Goal: Task Accomplishment & Management: Use online tool/utility

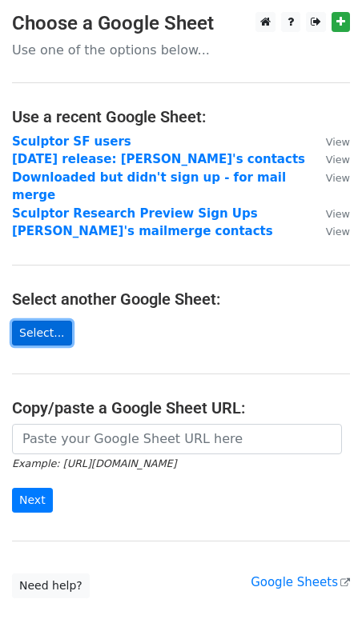
click at [48, 321] on link "Select..." at bounding box center [42, 333] width 60 height 25
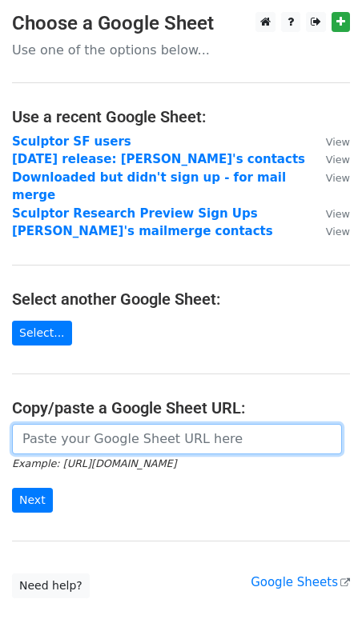
click at [58, 428] on input "url" at bounding box center [177, 439] width 330 height 30
paste input "[URL][DOMAIN_NAME]"
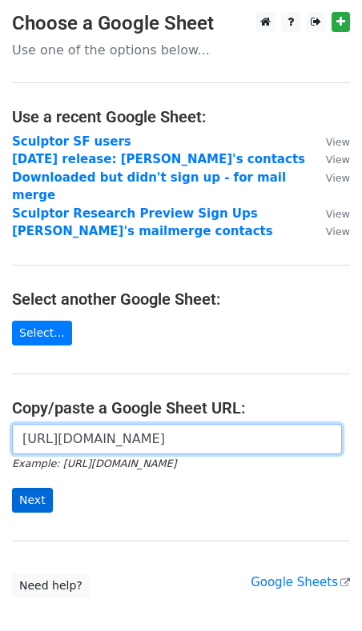
type input "[URL][DOMAIN_NAME]"
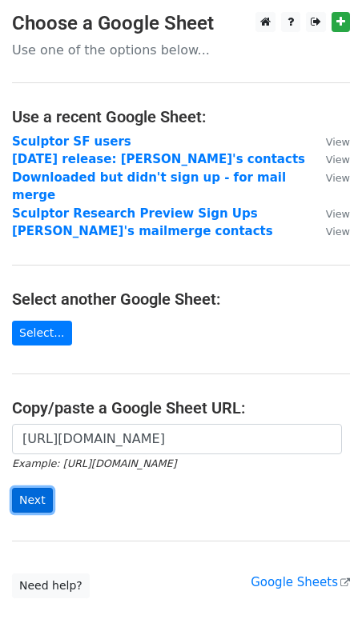
scroll to position [0, 0]
click at [32, 488] on input "Next" at bounding box center [32, 500] width 41 height 25
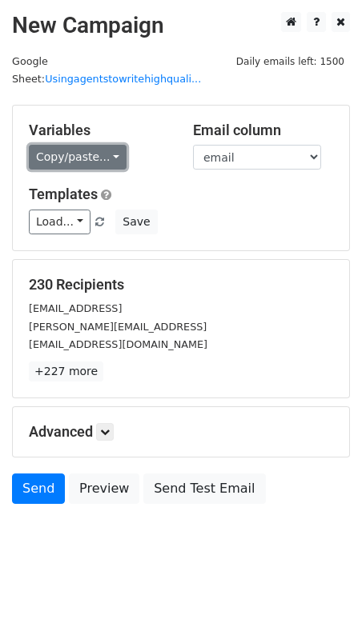
click at [104, 145] on link "Copy/paste..." at bounding box center [78, 157] width 98 height 25
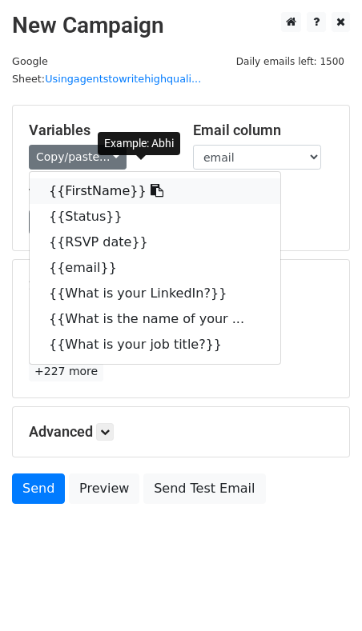
click at [104, 178] on link "{{FirstName}}" at bounding box center [155, 191] width 250 height 26
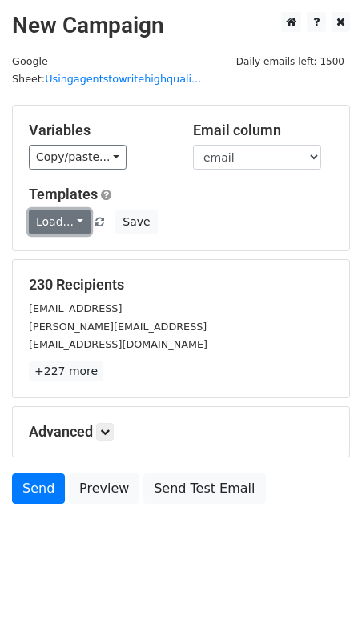
click at [77, 210] on link "Load..." at bounding box center [60, 222] width 62 height 25
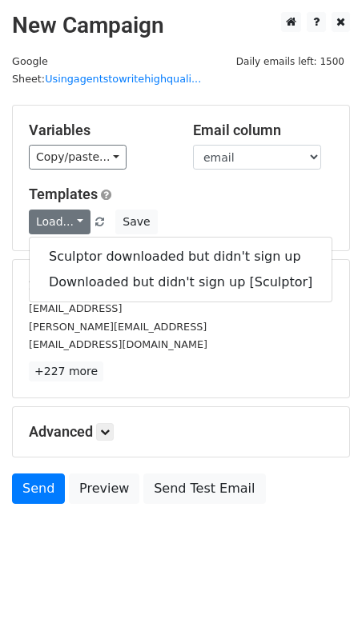
click at [200, 186] on h5 "Templates" at bounding box center [181, 195] width 304 height 18
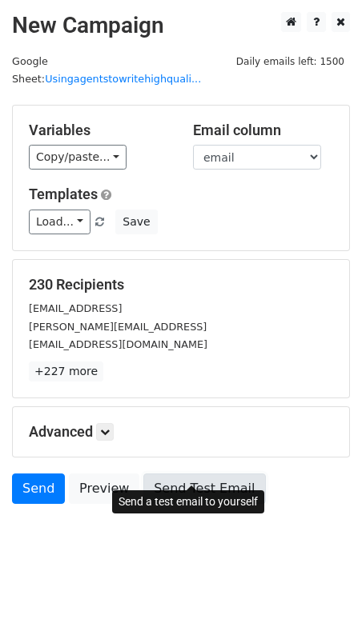
click at [188, 474] on link "Send Test Email" at bounding box center [204, 489] width 122 height 30
click at [205, 474] on link "Send Test Email" at bounding box center [204, 489] width 122 height 30
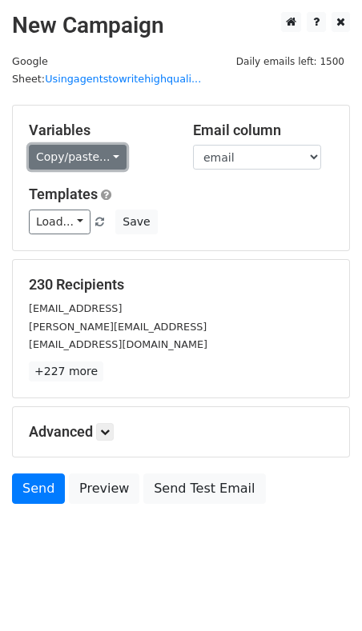
click at [117, 145] on link "Copy/paste..." at bounding box center [78, 157] width 98 height 25
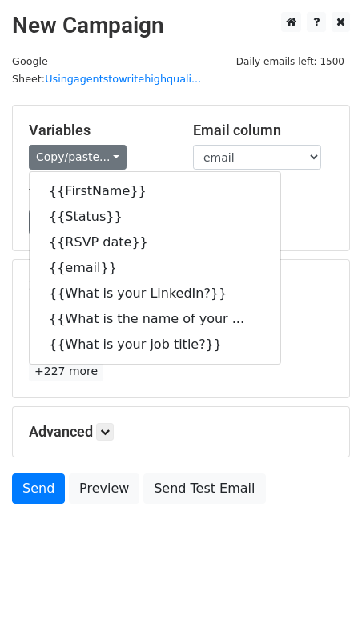
click at [290, 210] on div "Load... Sculptor downloaded but didn't sign up Downloaded but didn't sign up [S…" at bounding box center [181, 222] width 328 height 25
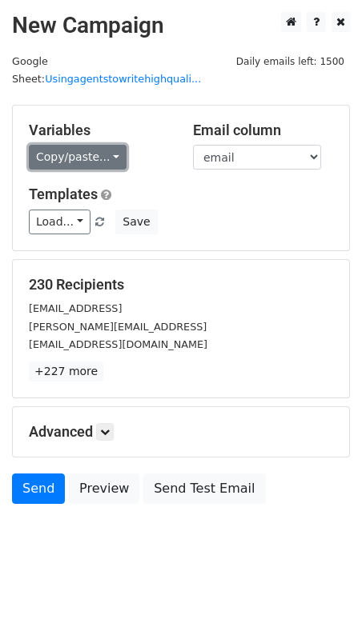
click at [90, 145] on link "Copy/paste..." at bounding box center [78, 157] width 98 height 25
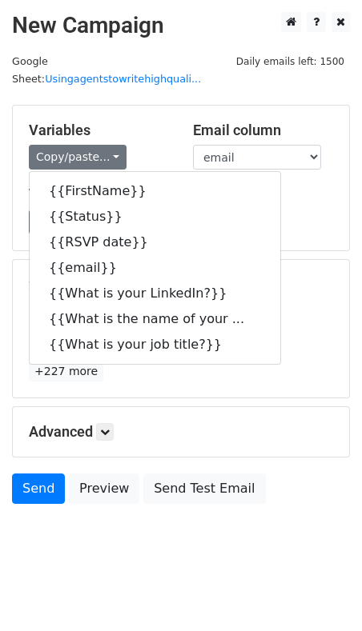
click at [296, 218] on div "Variables Copy/paste... {{FirstName}} {{Status}} {{RSVP date}} {{email}} {{What…" at bounding box center [181, 178] width 336 height 145
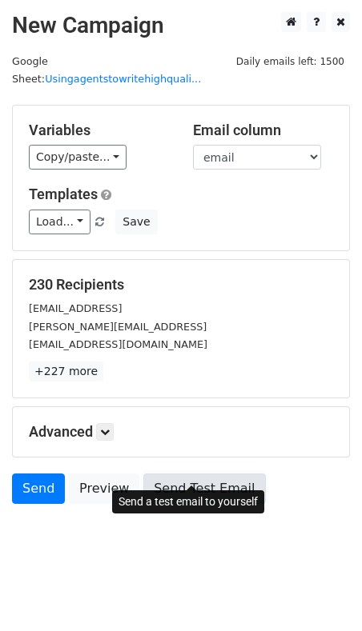
click at [166, 476] on link "Send Test Email" at bounding box center [204, 489] width 122 height 30
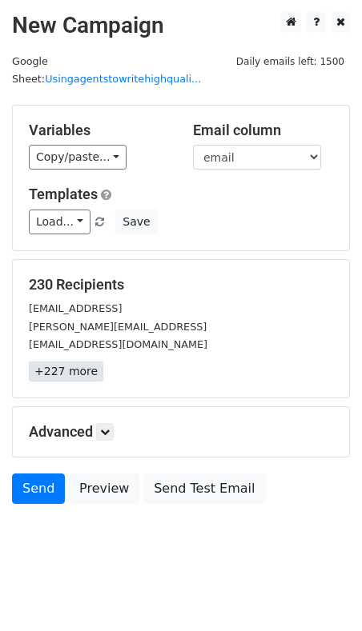
click at [78, 362] on link "+227 more" at bounding box center [66, 372] width 74 height 20
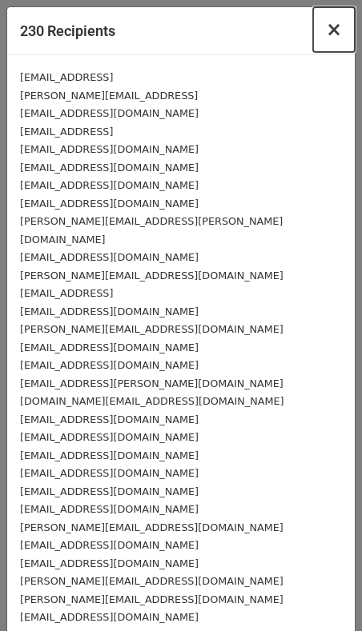
click at [333, 31] on span "×" at bounding box center [334, 29] width 16 height 22
